Goal: Task Accomplishment & Management: Manage account settings

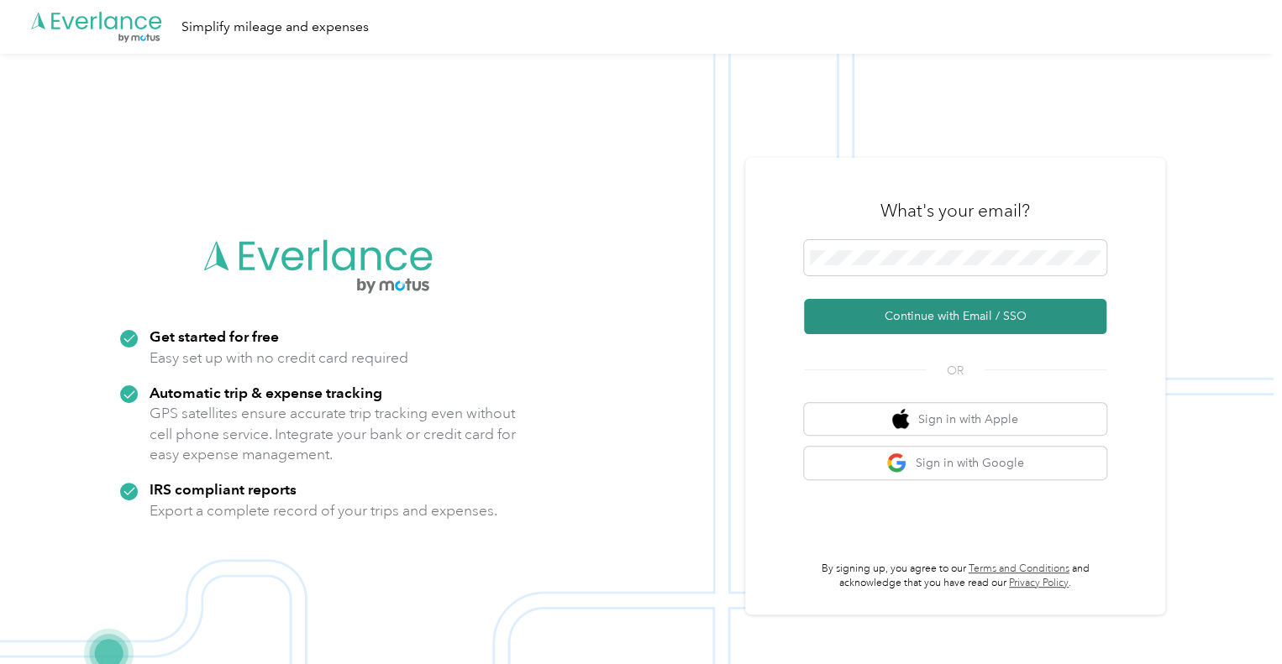
click at [949, 313] on button "Continue with Email / SSO" at bounding box center [955, 316] width 302 height 35
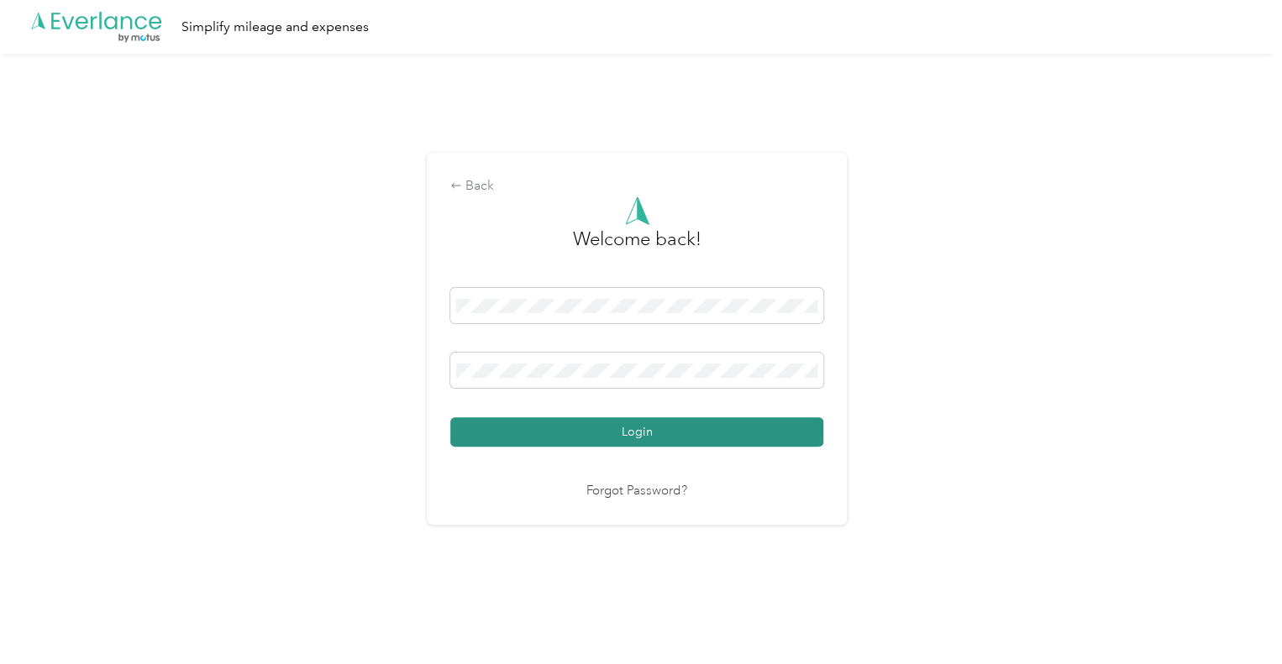
click at [627, 427] on button "Login" at bounding box center [636, 431] width 373 height 29
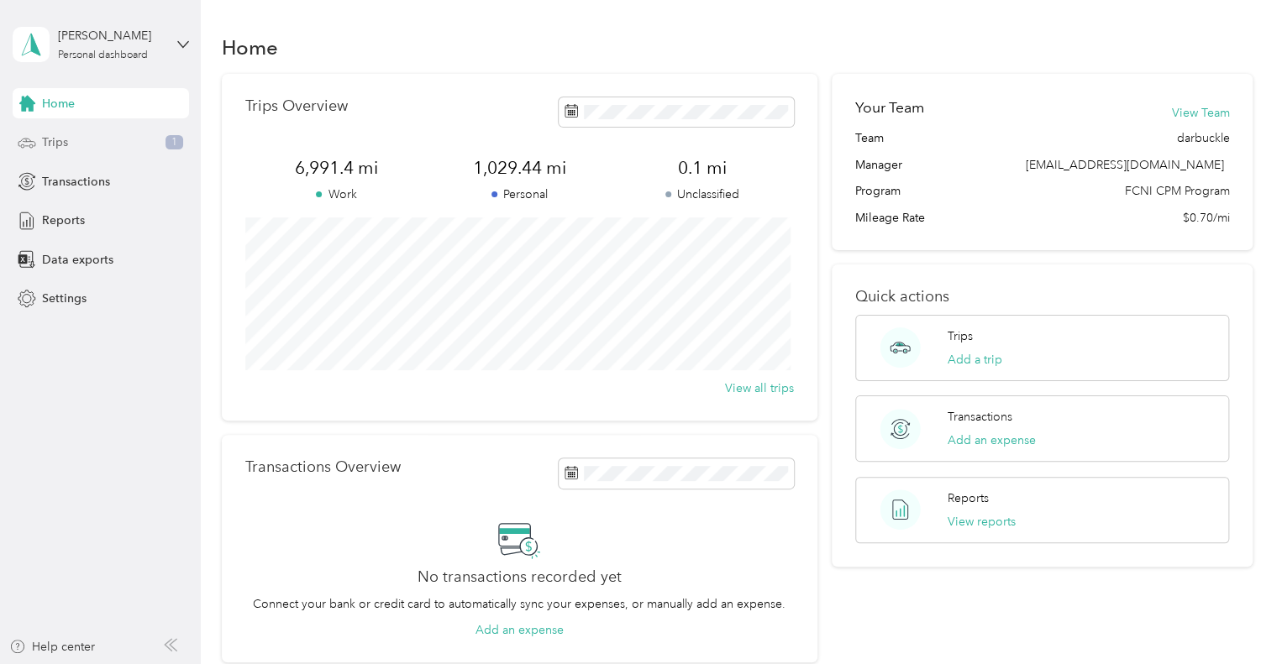
click at [55, 141] on span "Trips" at bounding box center [55, 143] width 26 height 18
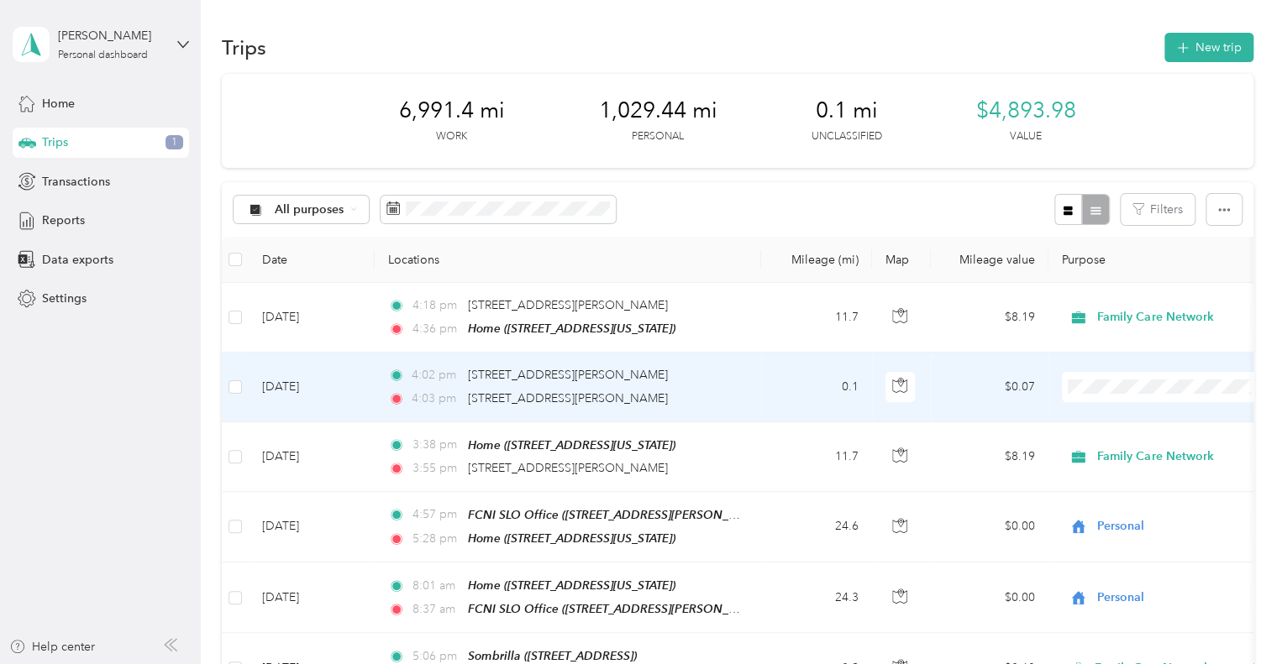
click at [317, 386] on td "[DATE]" at bounding box center [312, 387] width 126 height 69
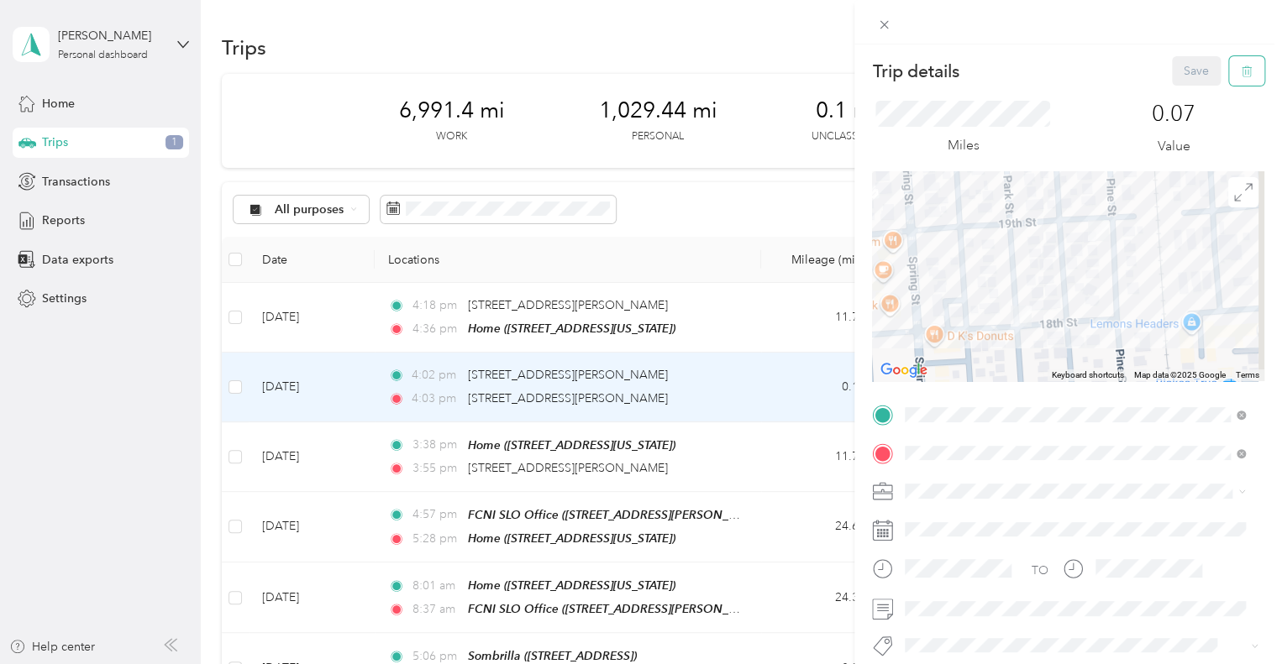
click at [1241, 73] on button "button" at bounding box center [1246, 70] width 35 height 29
click at [1176, 90] on button "Yes" at bounding box center [1183, 91] width 33 height 27
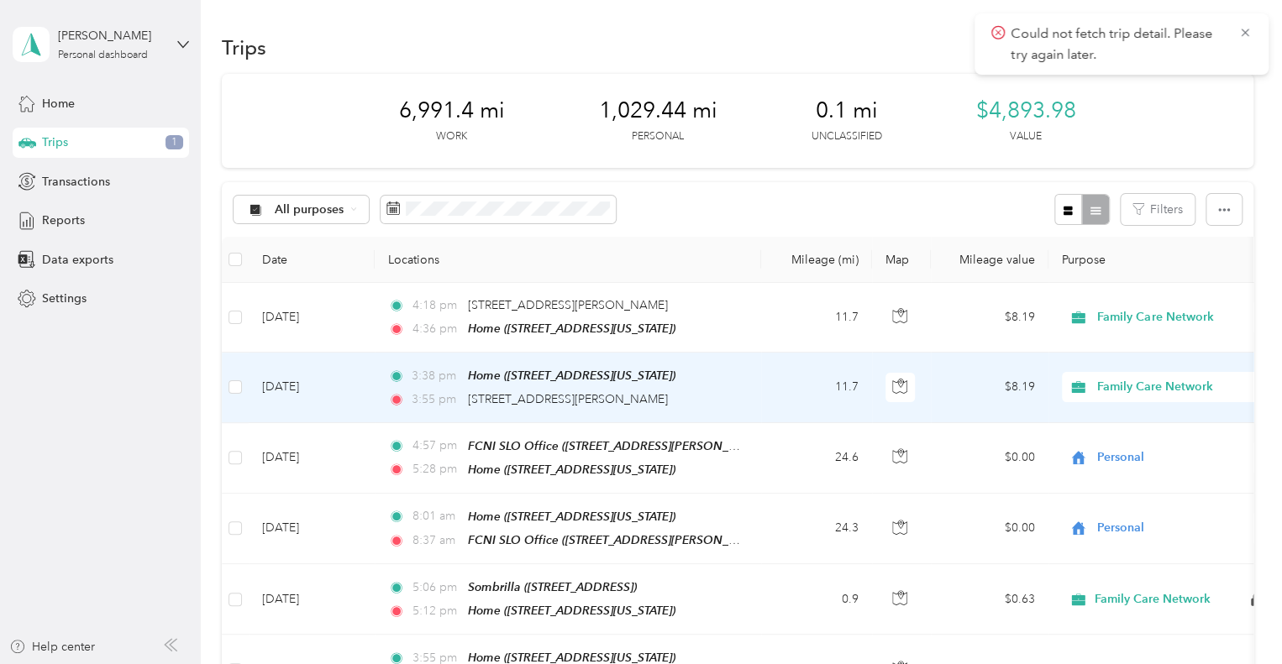
click at [296, 389] on td "[DATE]" at bounding box center [312, 388] width 126 height 70
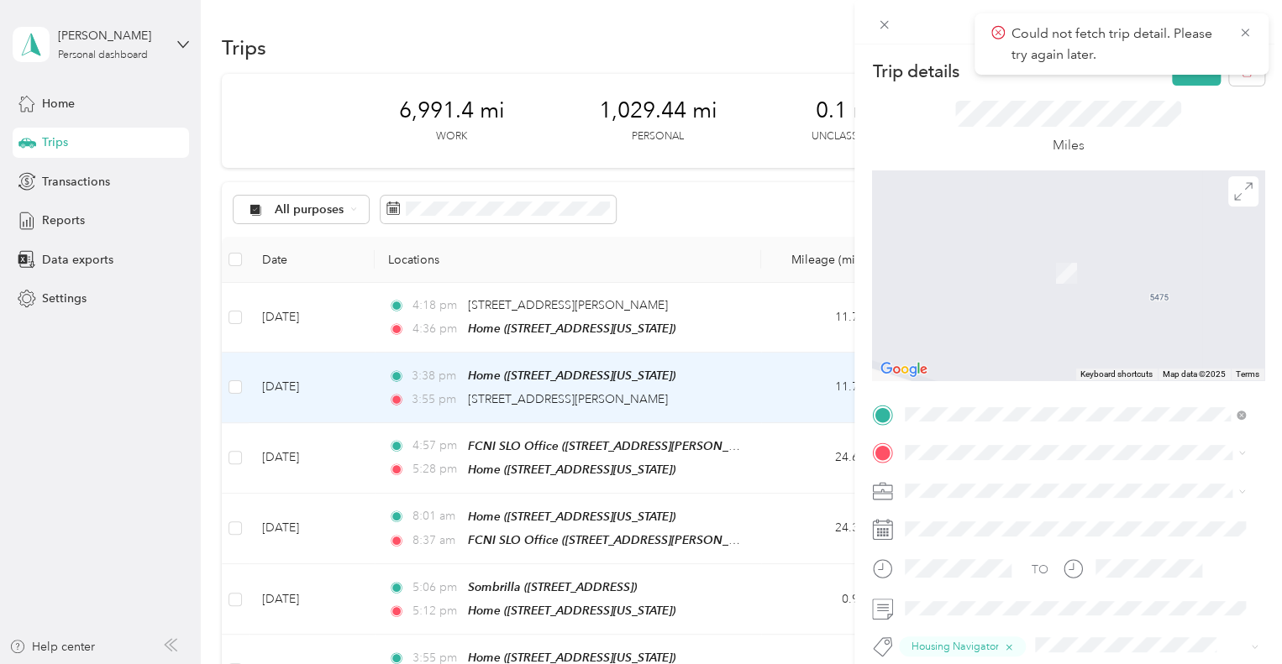
click at [963, 251] on span "[STREET_ADDRESS][PERSON_NAME][US_STATE]" at bounding box center [1066, 243] width 261 height 15
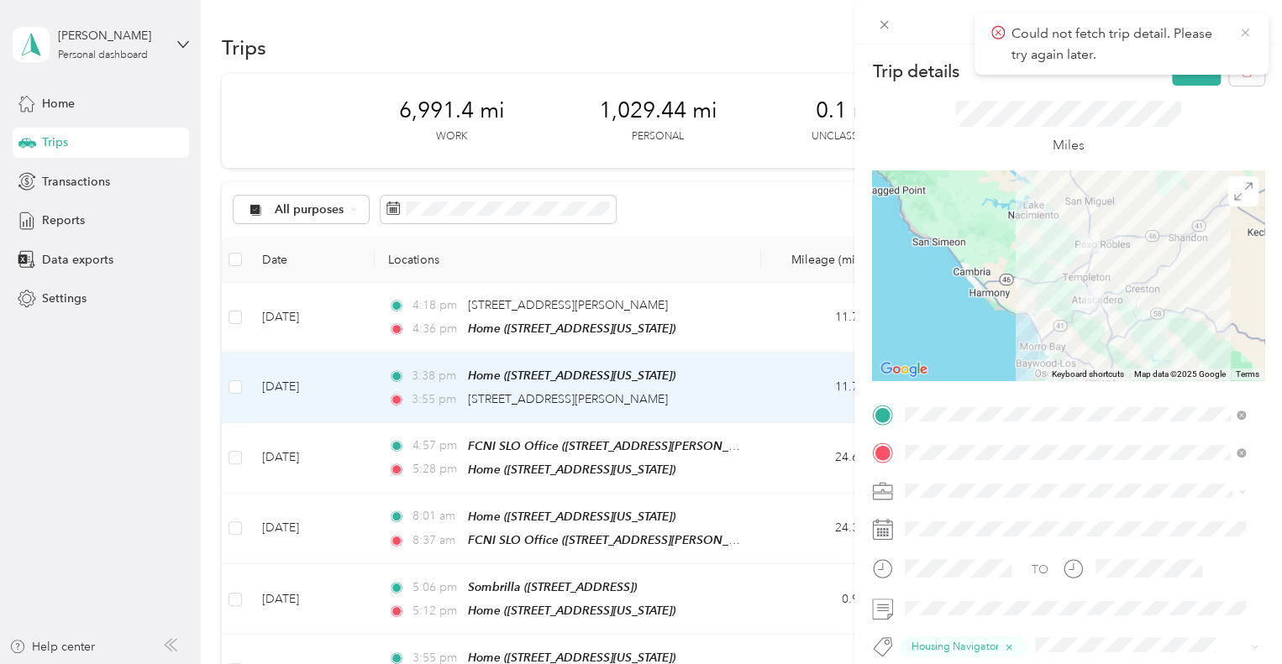
click at [1241, 25] on icon at bounding box center [1244, 32] width 13 height 15
click at [1173, 66] on button "Save" at bounding box center [1196, 70] width 49 height 29
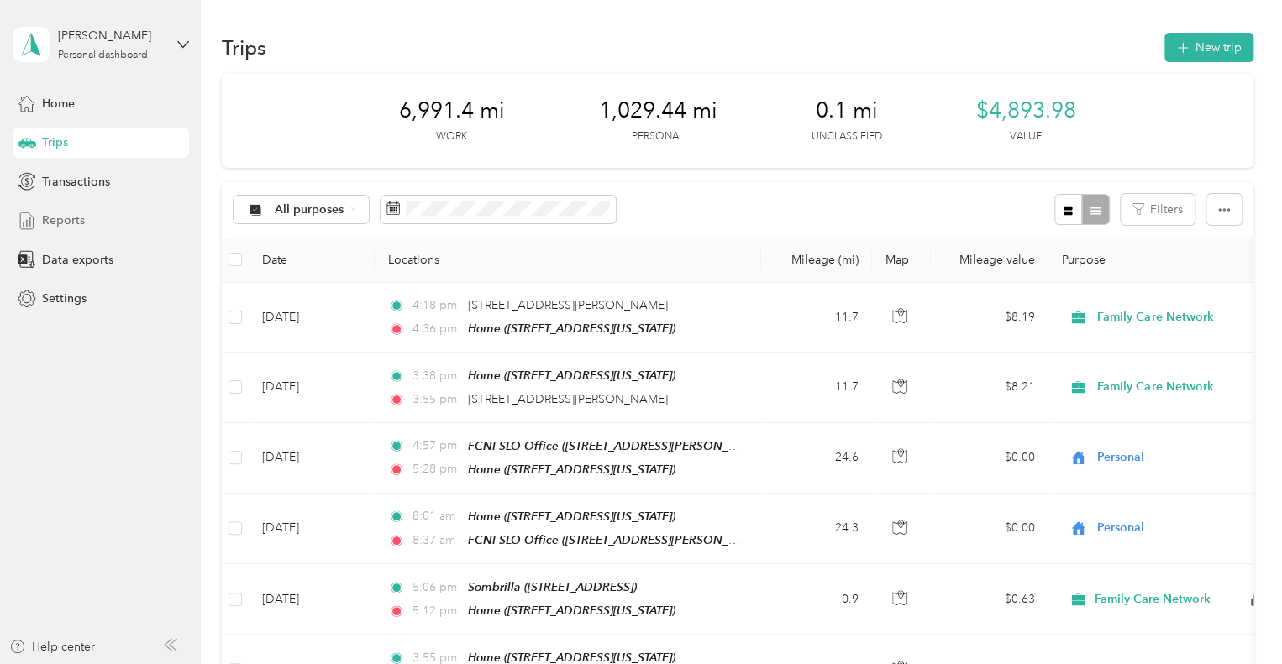
click at [58, 221] on span "Reports" at bounding box center [63, 221] width 43 height 18
